Goal: Task Accomplishment & Management: Manage account settings

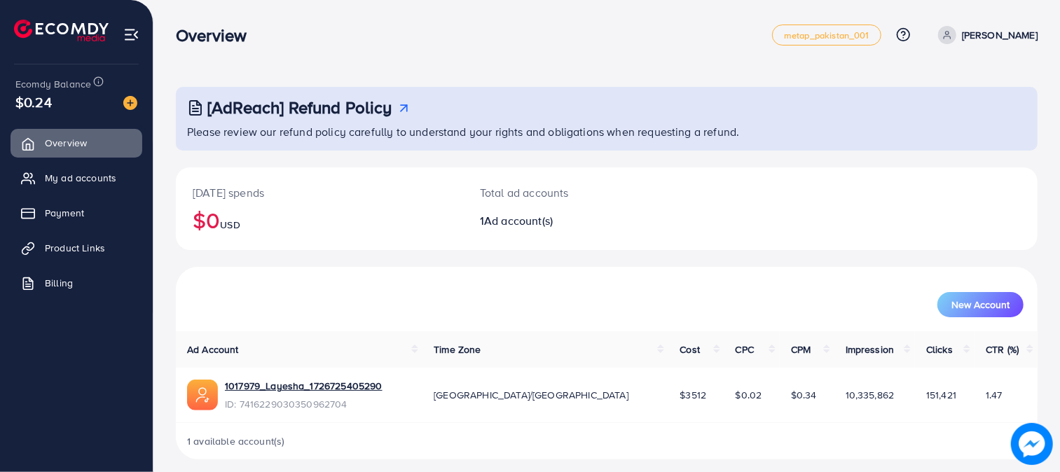
click at [988, 36] on p "[PERSON_NAME]" at bounding box center [1000, 35] width 76 height 17
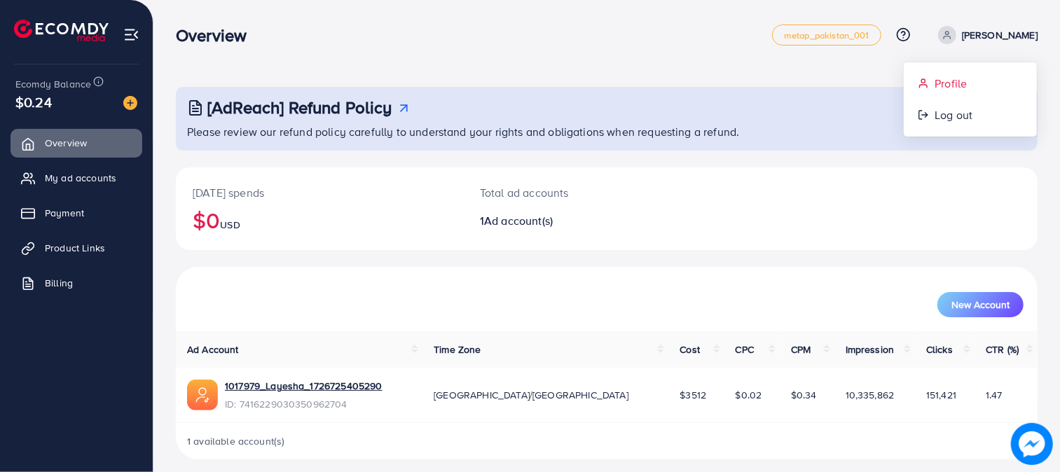
click at [969, 77] on link "Profile" at bounding box center [970, 84] width 133 height 32
select select "********"
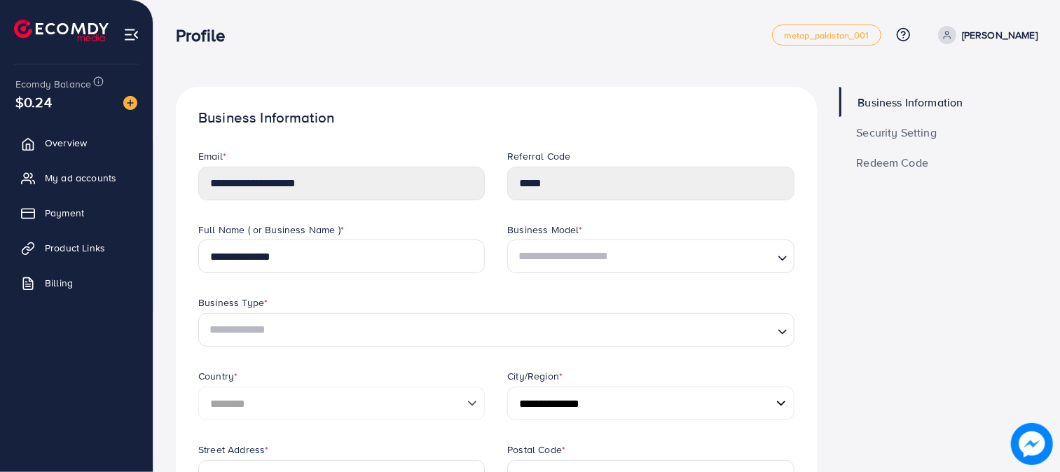
click at [458, 109] on h1 "Business Information" at bounding box center [496, 118] width 596 height 18
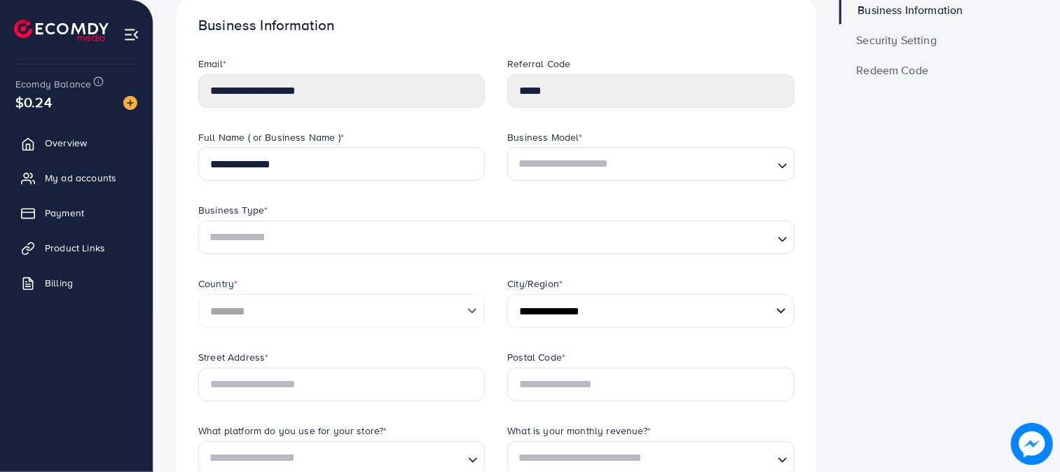
scroll to position [130, 0]
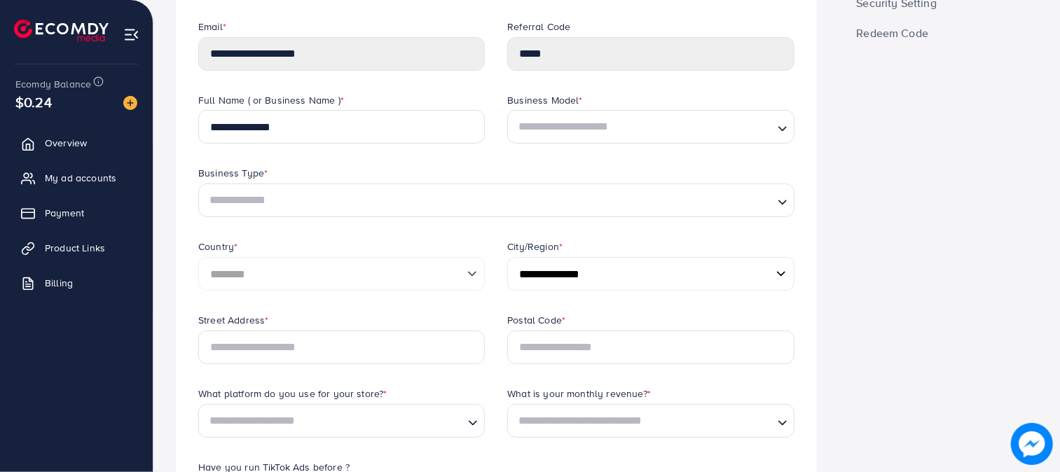
click at [727, 428] on input "Search for option" at bounding box center [643, 421] width 258 height 26
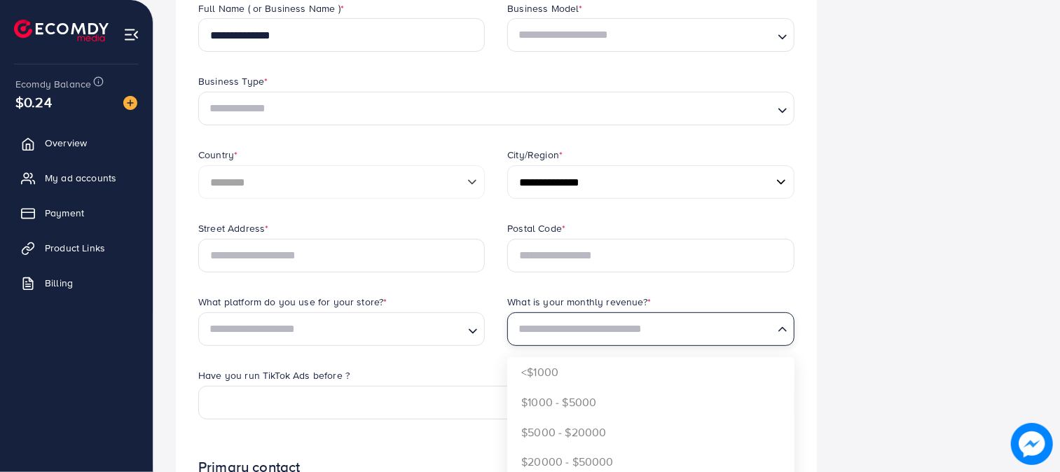
scroll to position [259, 0]
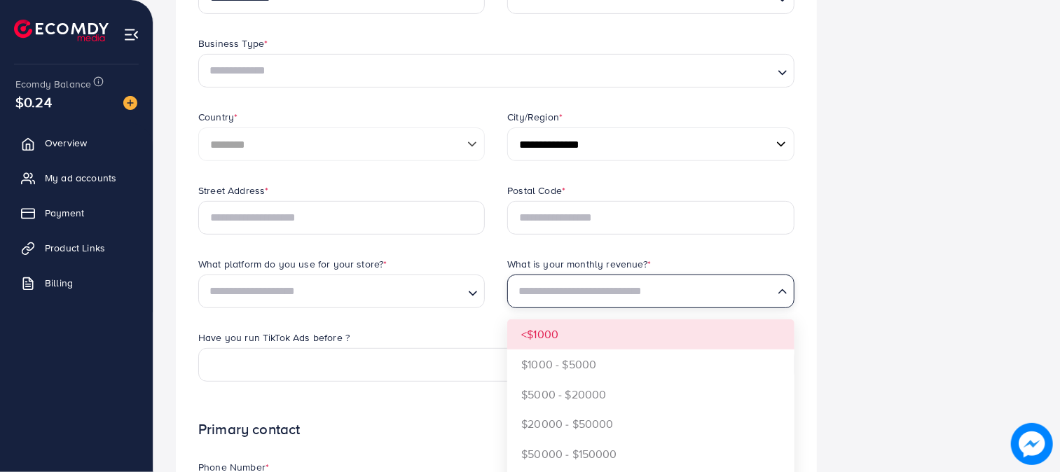
click at [720, 286] on input "Search for option" at bounding box center [643, 291] width 258 height 26
click at [782, 264] on div "What is your monthly revenue? *" at bounding box center [650, 266] width 287 height 18
